Goal: Check status: Check status

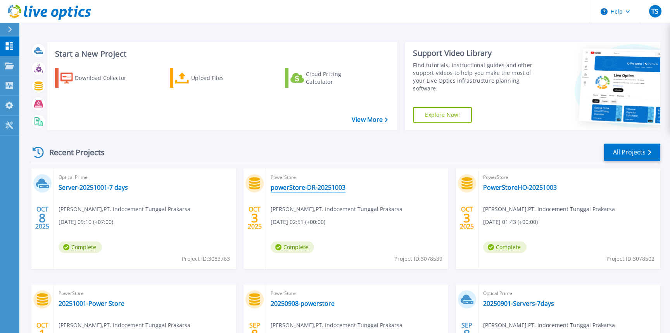
click at [312, 185] on link "powerStore-DR-20251003" at bounding box center [308, 188] width 75 height 8
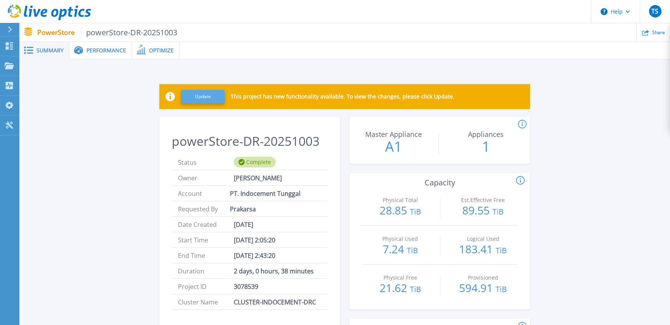
click at [181, 93] on button "Update" at bounding box center [202, 97] width 43 height 14
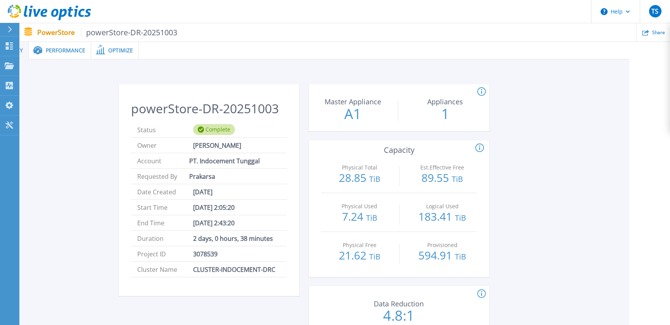
scroll to position [0, 43]
click at [57, 50] on span "Performance" at bounding box center [64, 50] width 40 height 5
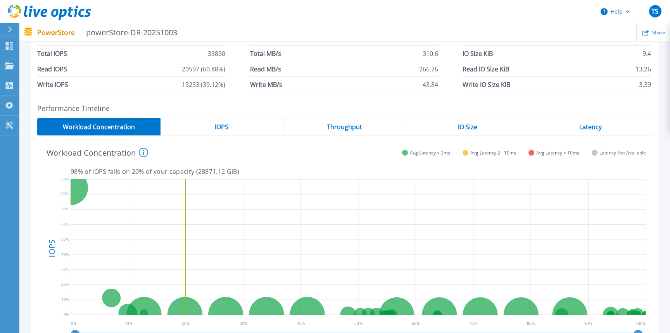
scroll to position [67, 0]
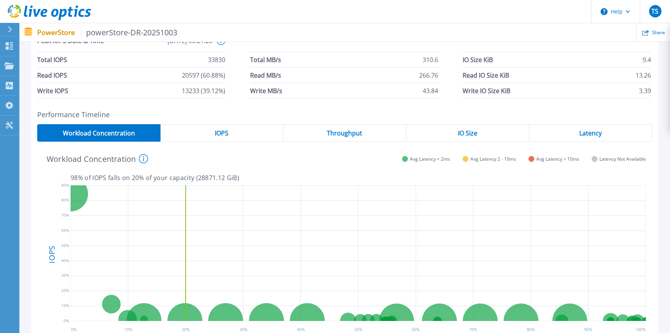
click at [234, 135] on div "IOPS" at bounding box center [222, 132] width 123 height 17
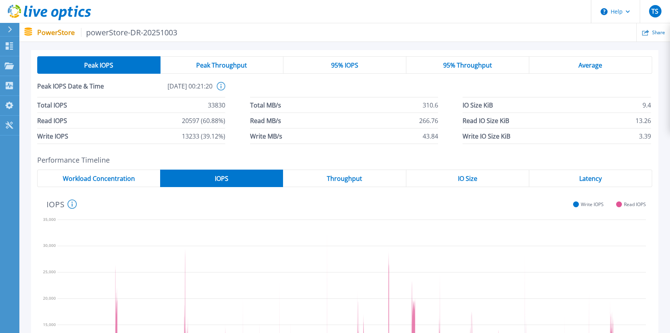
scroll to position [0, 0]
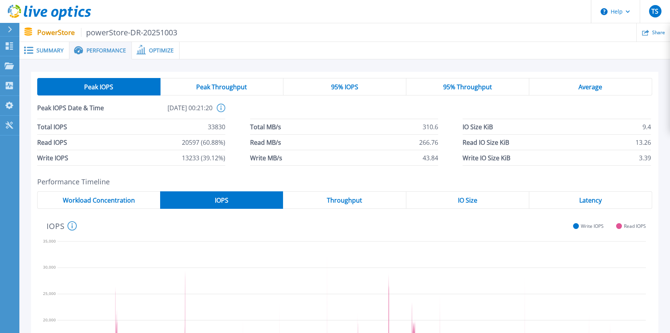
click at [218, 86] on span "Peak Throughput" at bounding box center [221, 87] width 51 height 6
